Goal: Contribute content: Contribute content

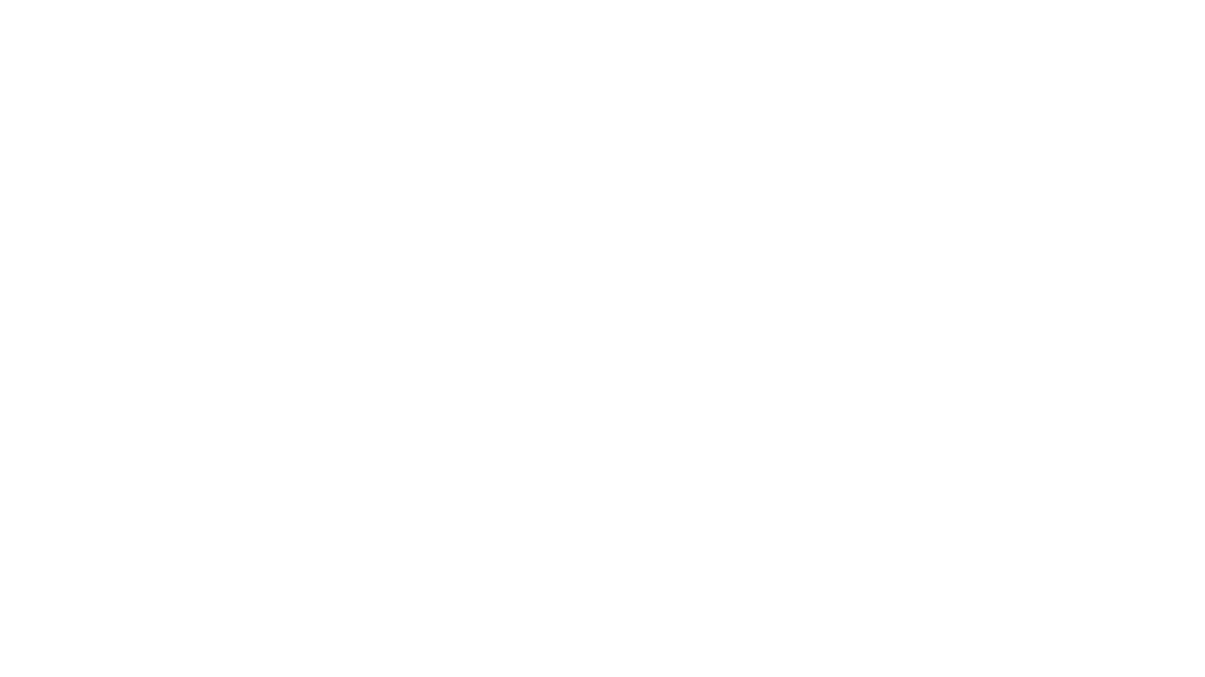
click at [0, 0] on div at bounding box center [0, 0] width 0 height 0
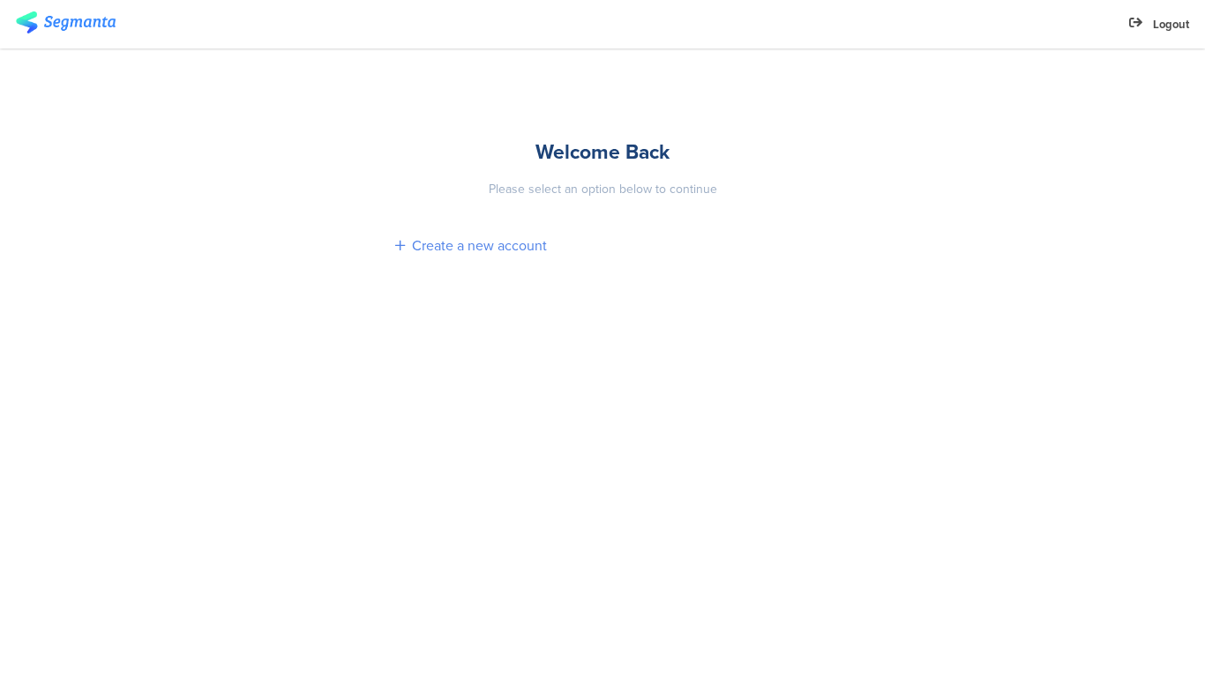
click at [506, 241] on div "Create a new account" at bounding box center [479, 245] width 135 height 20
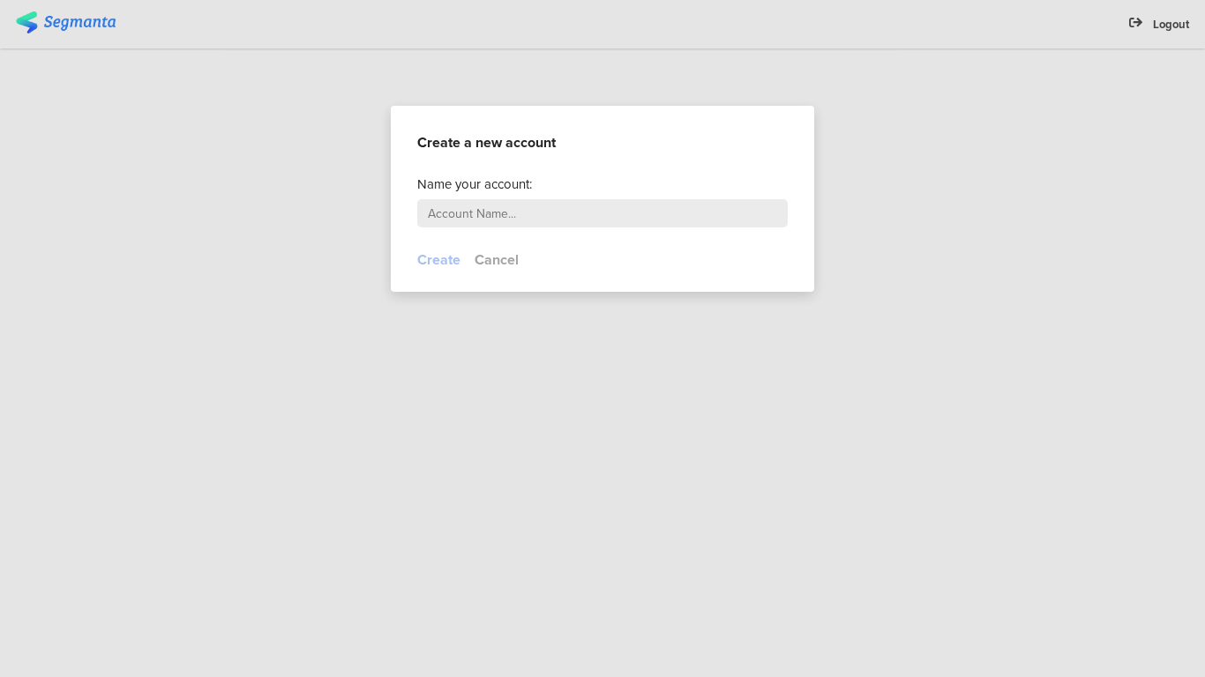
click at [482, 218] on input "text" at bounding box center [602, 213] width 370 height 28
type input "Eves"
click at [445, 260] on button "Create" at bounding box center [438, 260] width 43 height 20
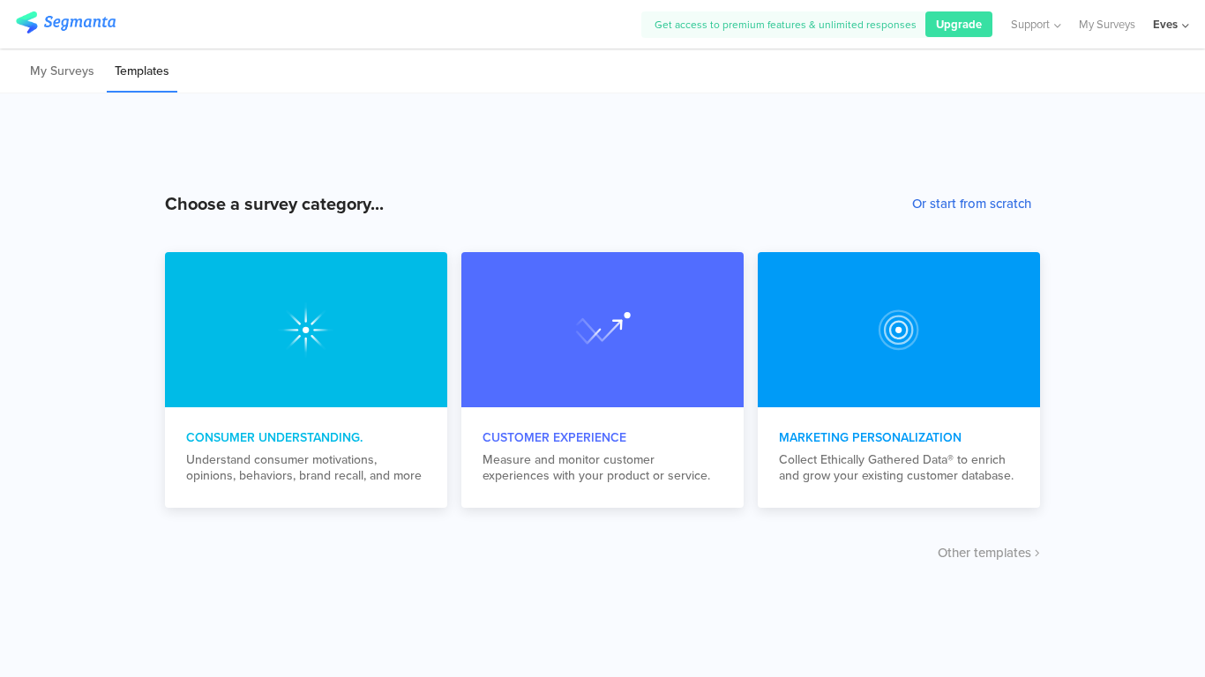
click at [986, 194] on button "Or start from scratch" at bounding box center [971, 203] width 119 height 19
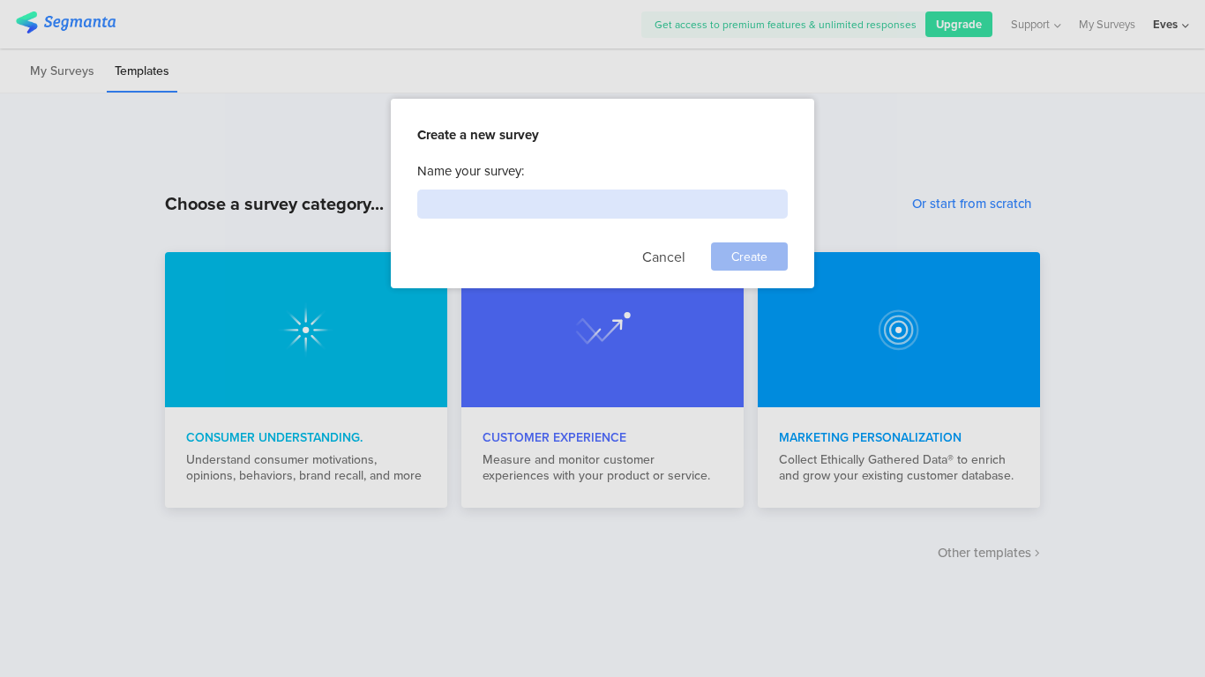
click at [567, 205] on input at bounding box center [602, 204] width 370 height 29
type input "H"
type input "Have You Check Your Checklist for the Waterpark?"
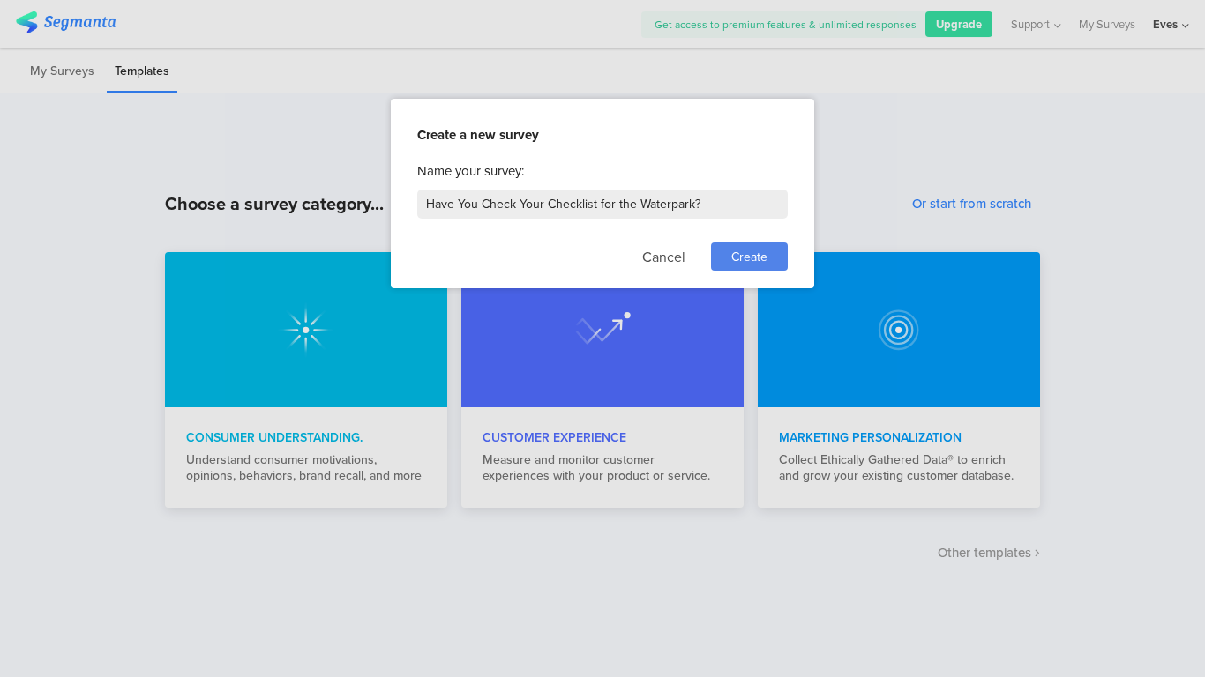
click at [749, 255] on span "Create" at bounding box center [749, 257] width 36 height 19
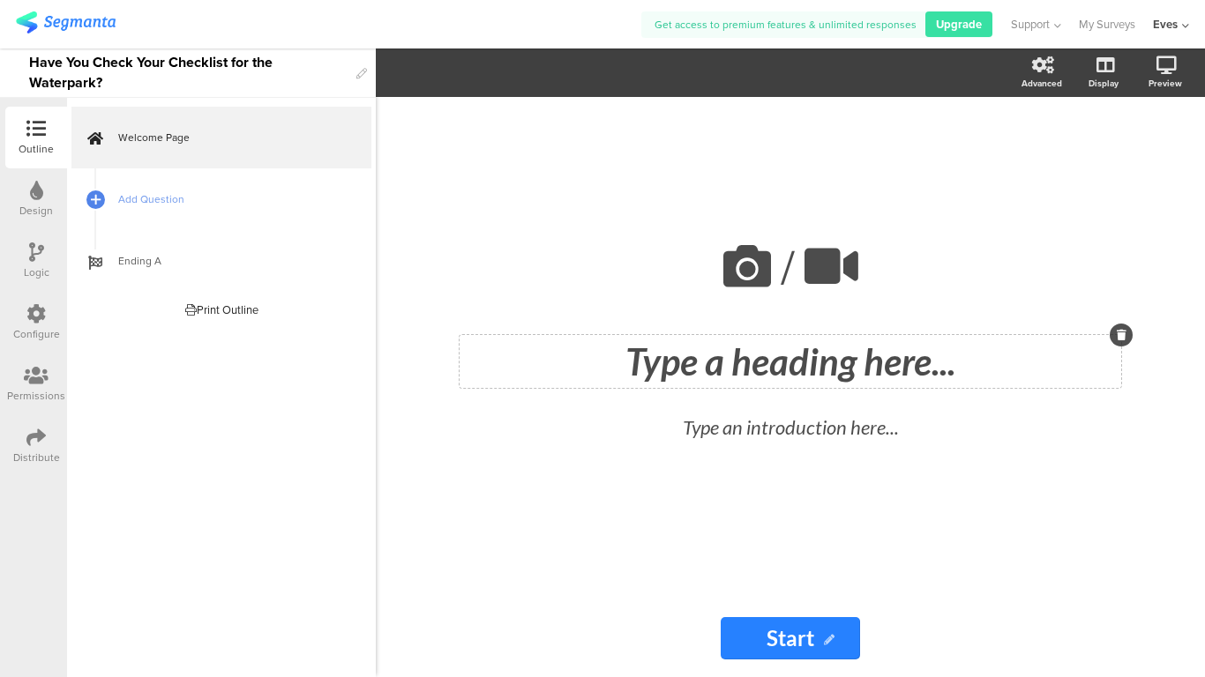
click at [822, 360] on div "Type a heading here..." at bounding box center [790, 362] width 653 height 44
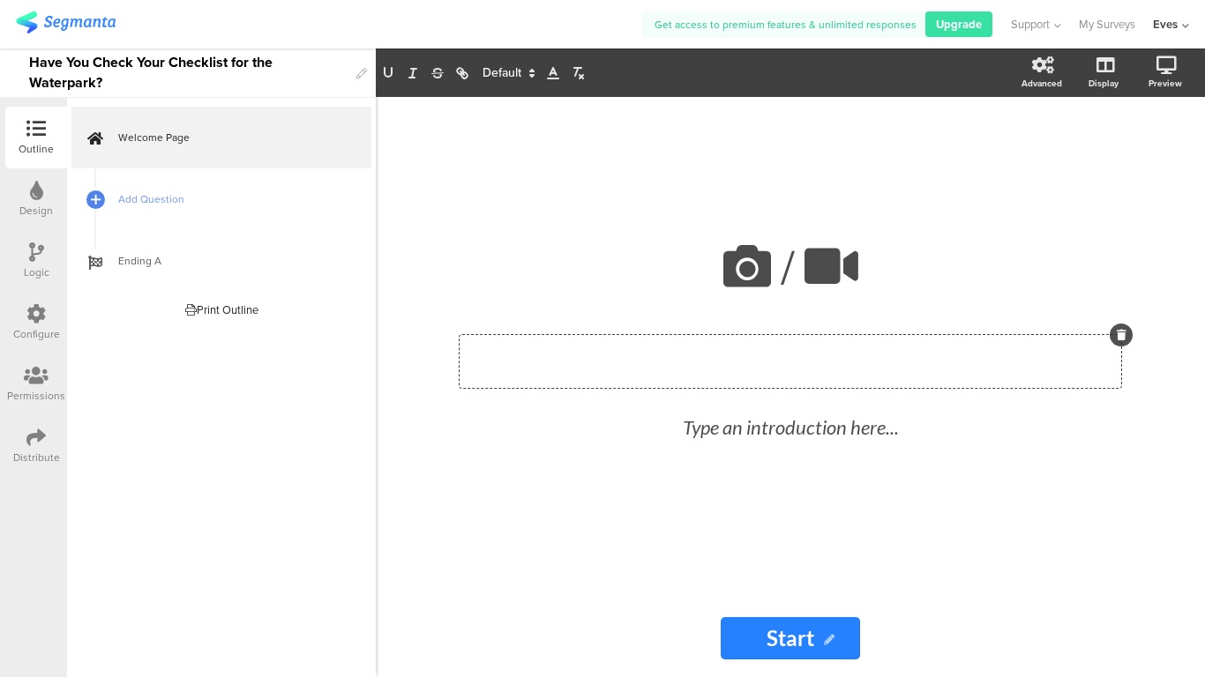
click at [680, 351] on p at bounding box center [790, 362] width 653 height 44
click at [689, 254] on div "/" at bounding box center [790, 267] width 653 height 78
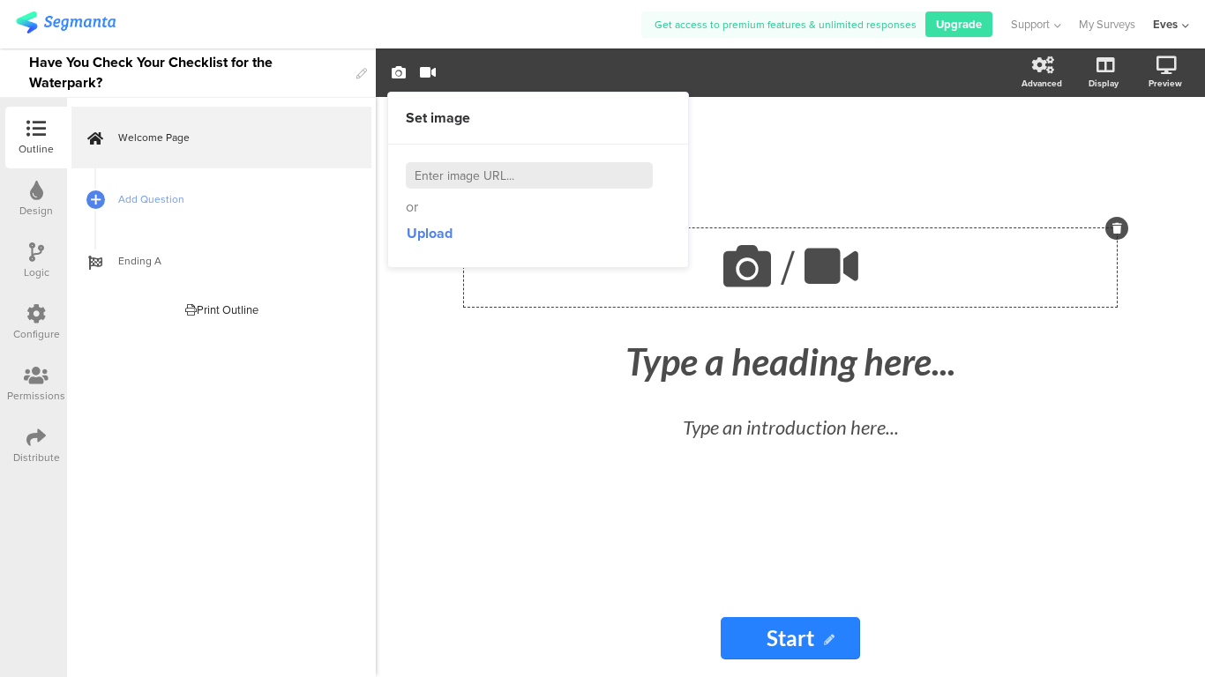
click at [441, 181] on input at bounding box center [529, 175] width 247 height 26
